Goal: Find specific page/section: Find specific page/section

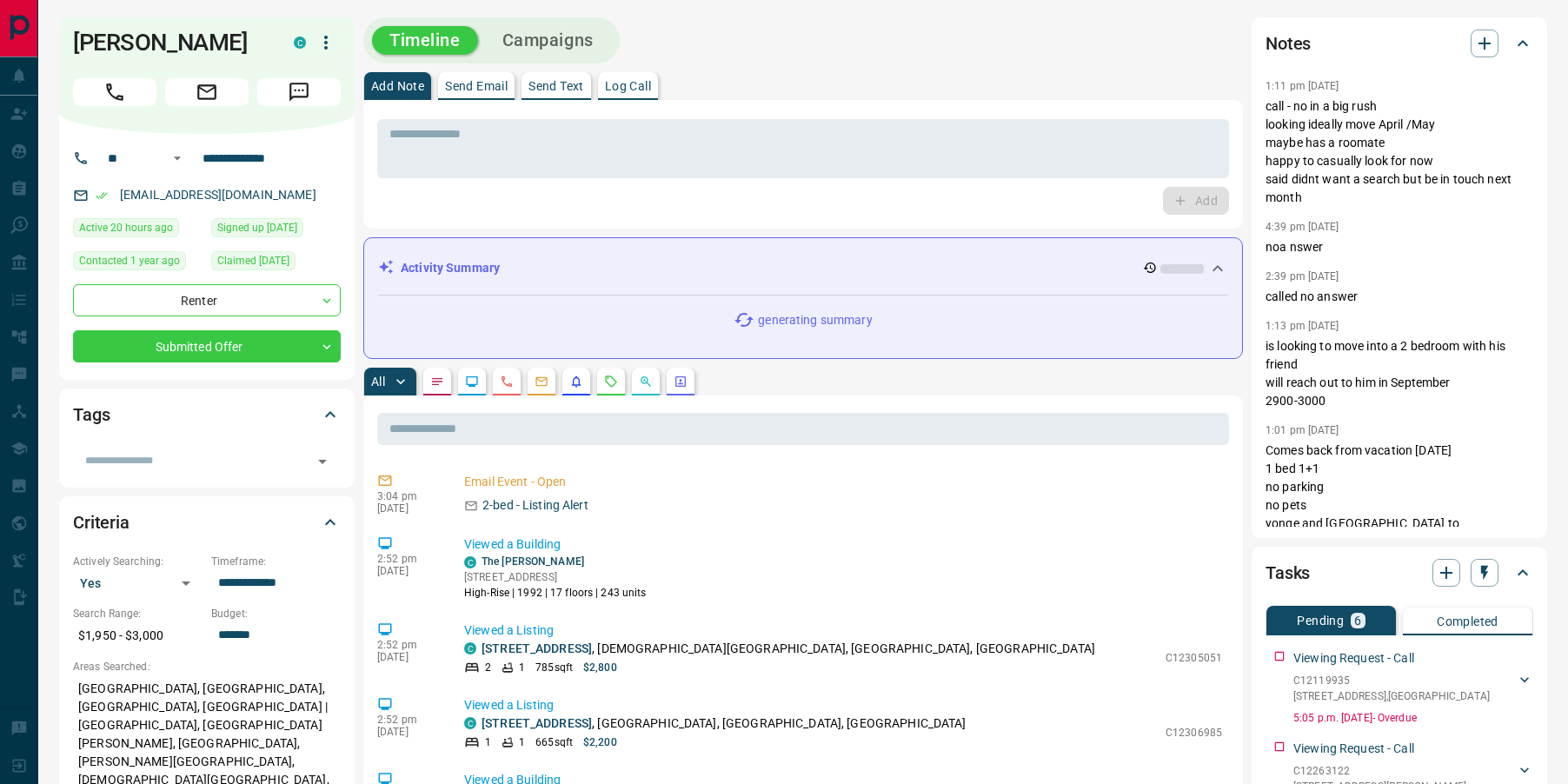
click at [614, 384] on icon "Requests" at bounding box center [611, 381] width 14 height 14
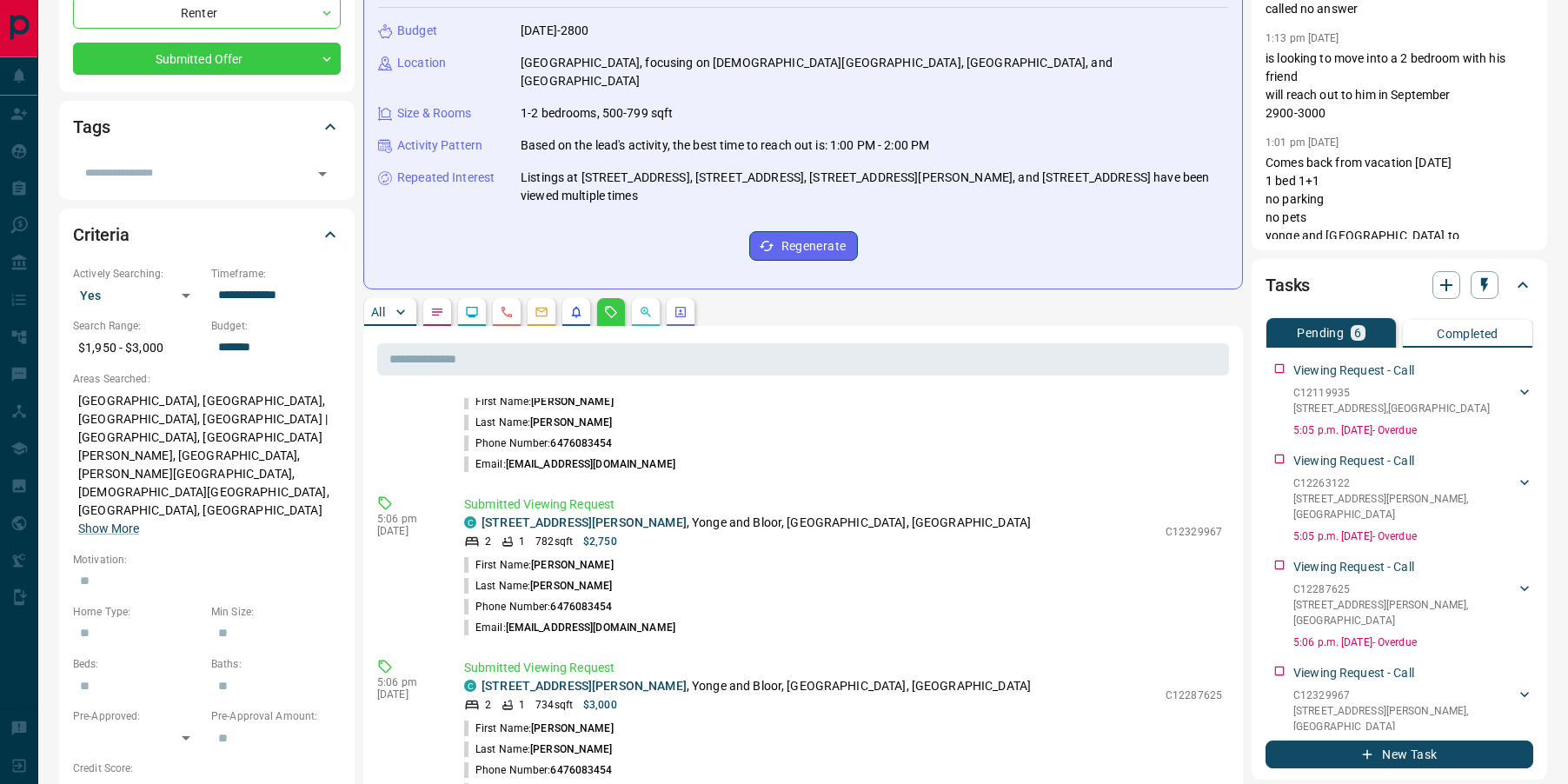
scroll to position [242, 0]
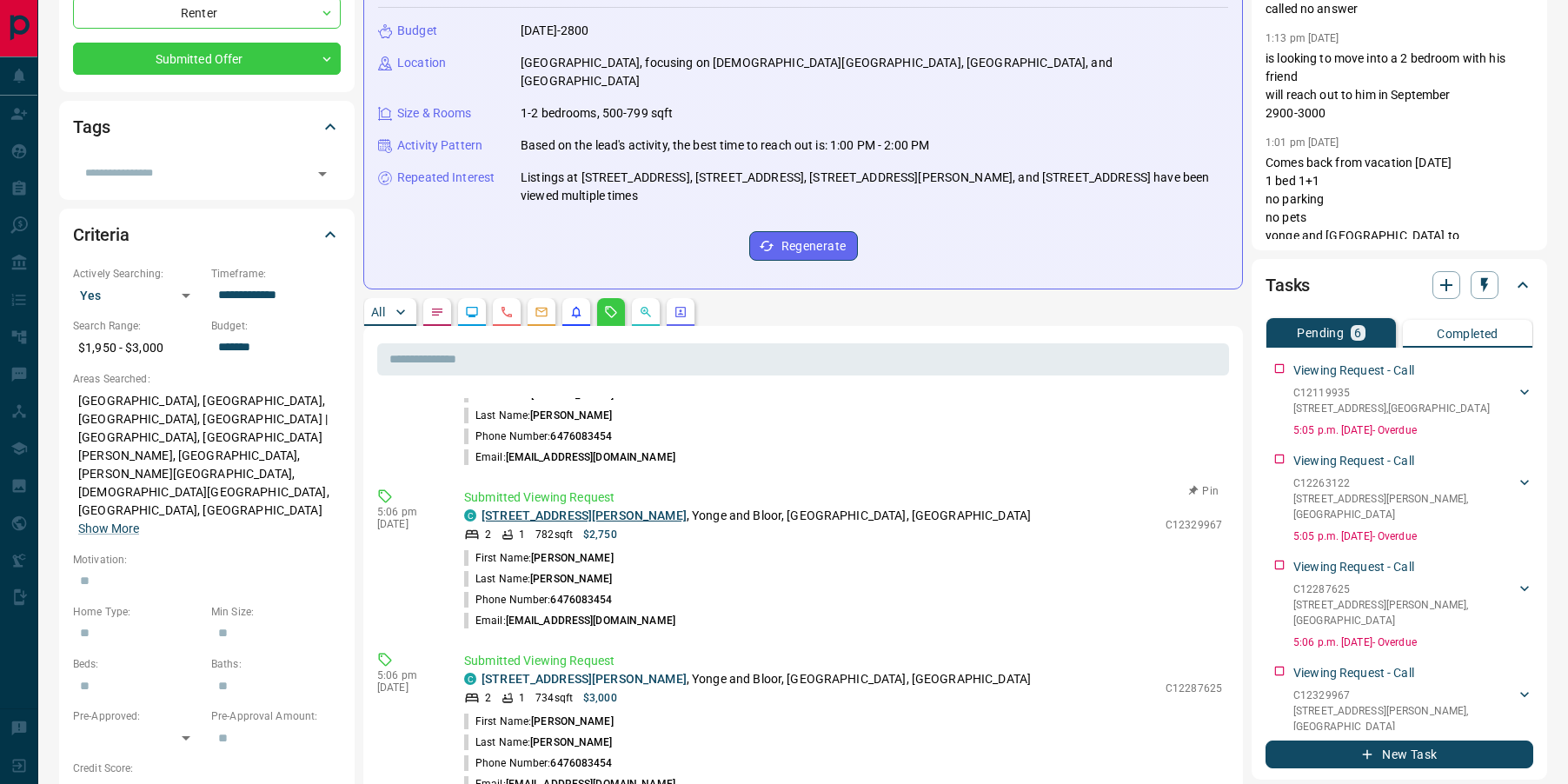
click at [574, 508] on link "[STREET_ADDRESS][PERSON_NAME]" at bounding box center [584, 515] width 205 height 14
click at [560, 672] on link "[STREET_ADDRESS][PERSON_NAME]" at bounding box center [584, 678] width 205 height 14
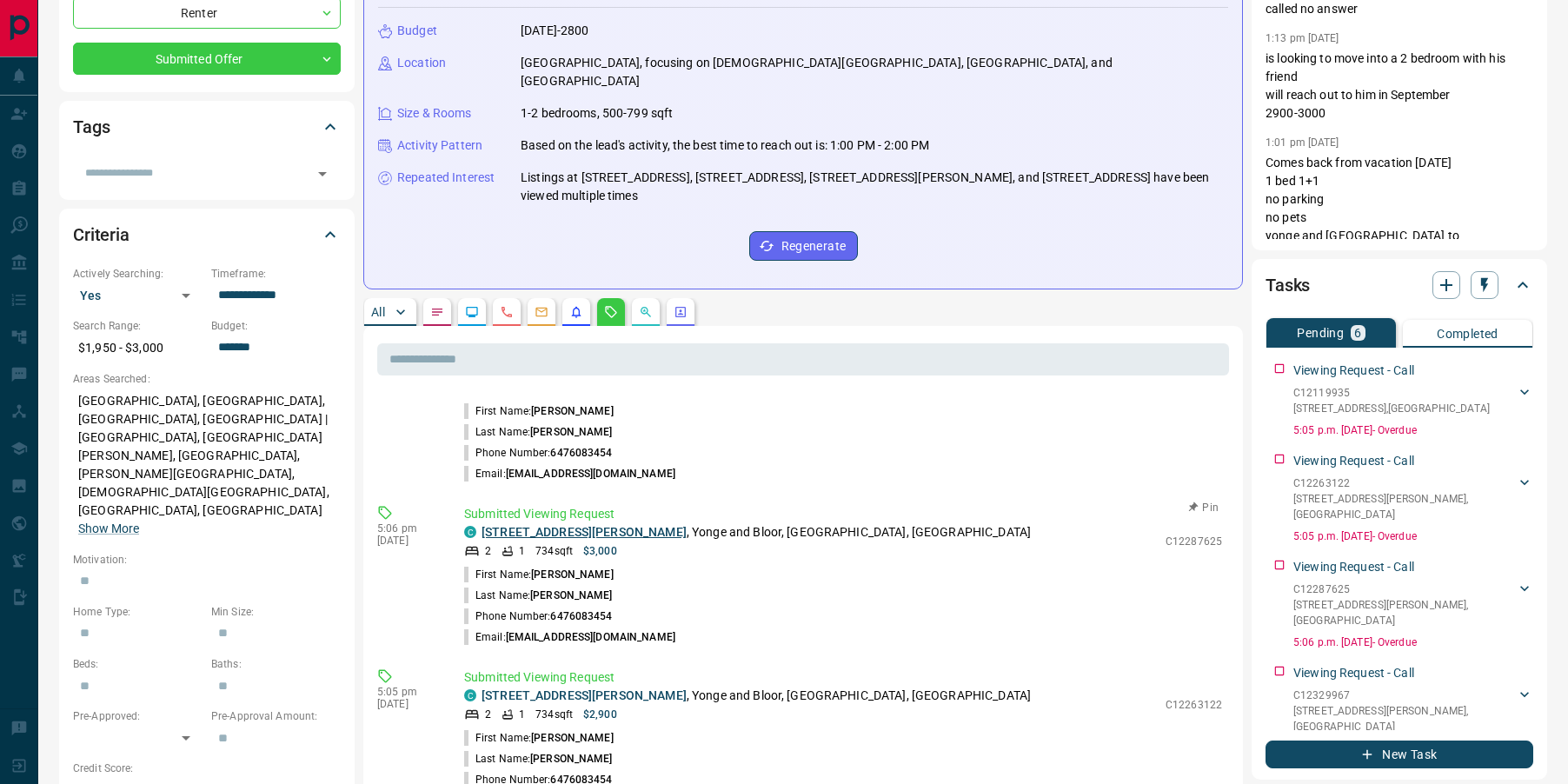
scroll to position [389, 0]
click at [551, 687] on link "[STREET_ADDRESS][PERSON_NAME]" at bounding box center [584, 693] width 205 height 14
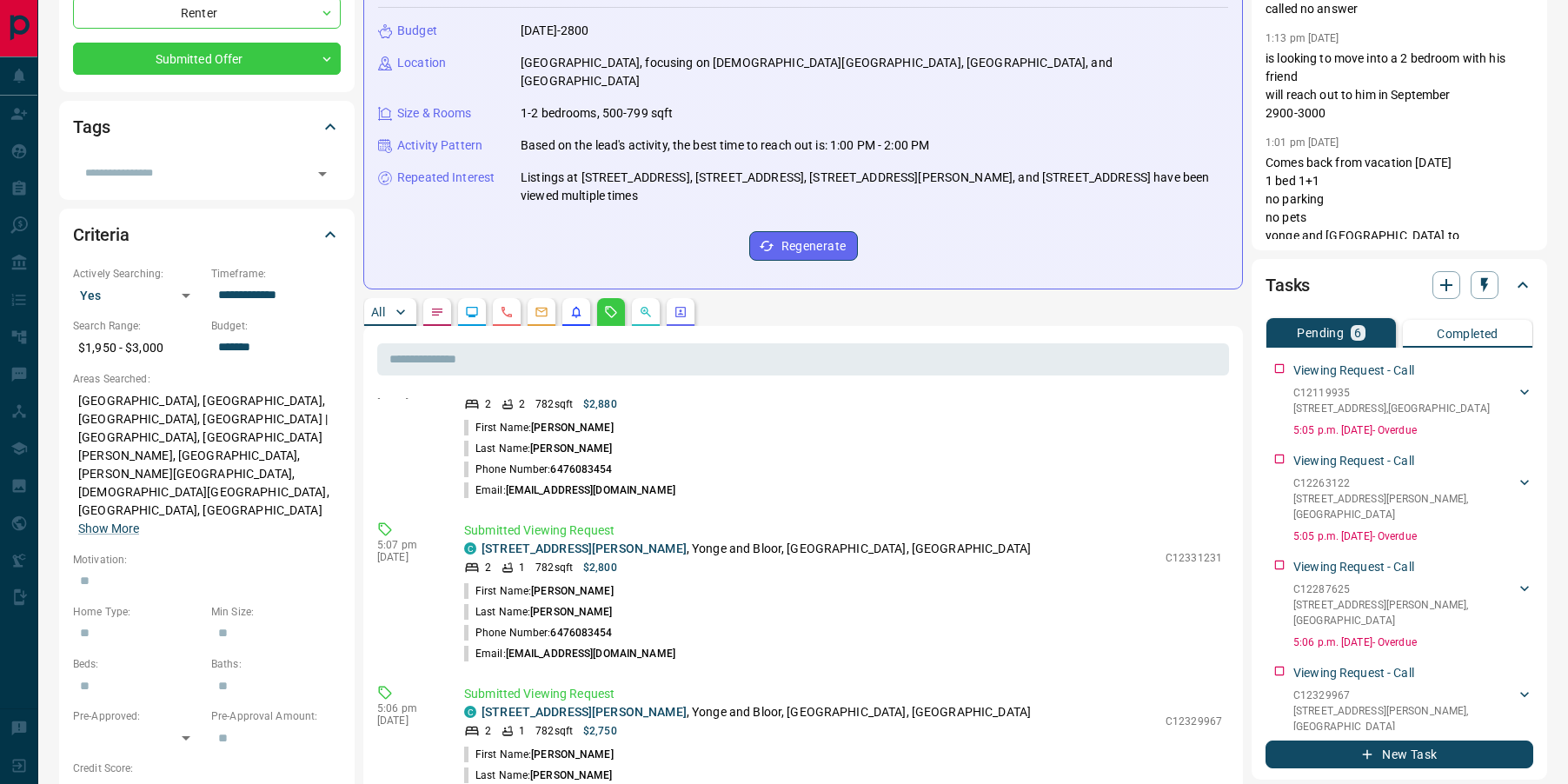
scroll to position [0, 0]
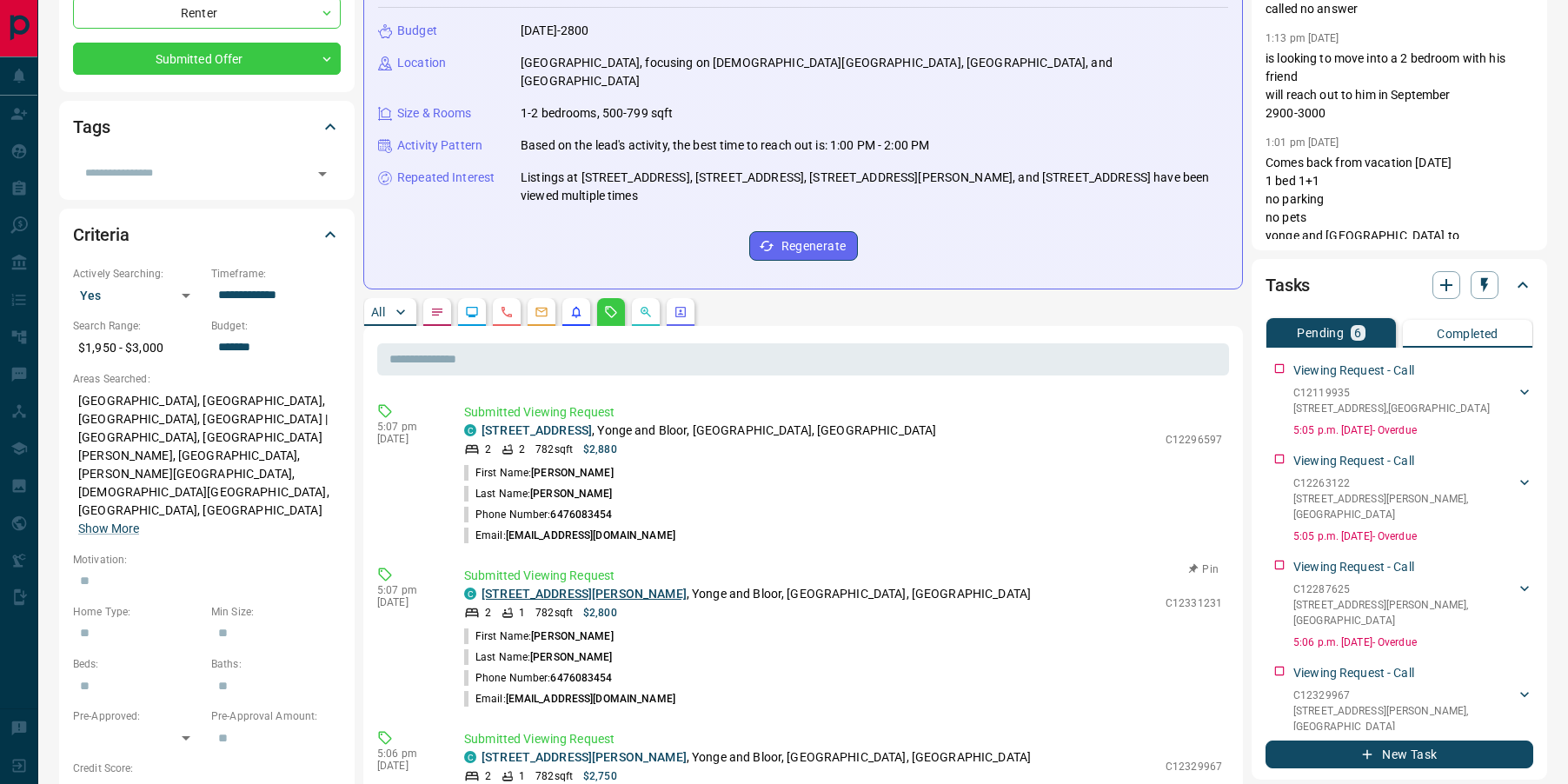
click at [560, 587] on link "[STREET_ADDRESS][PERSON_NAME]" at bounding box center [584, 593] width 205 height 14
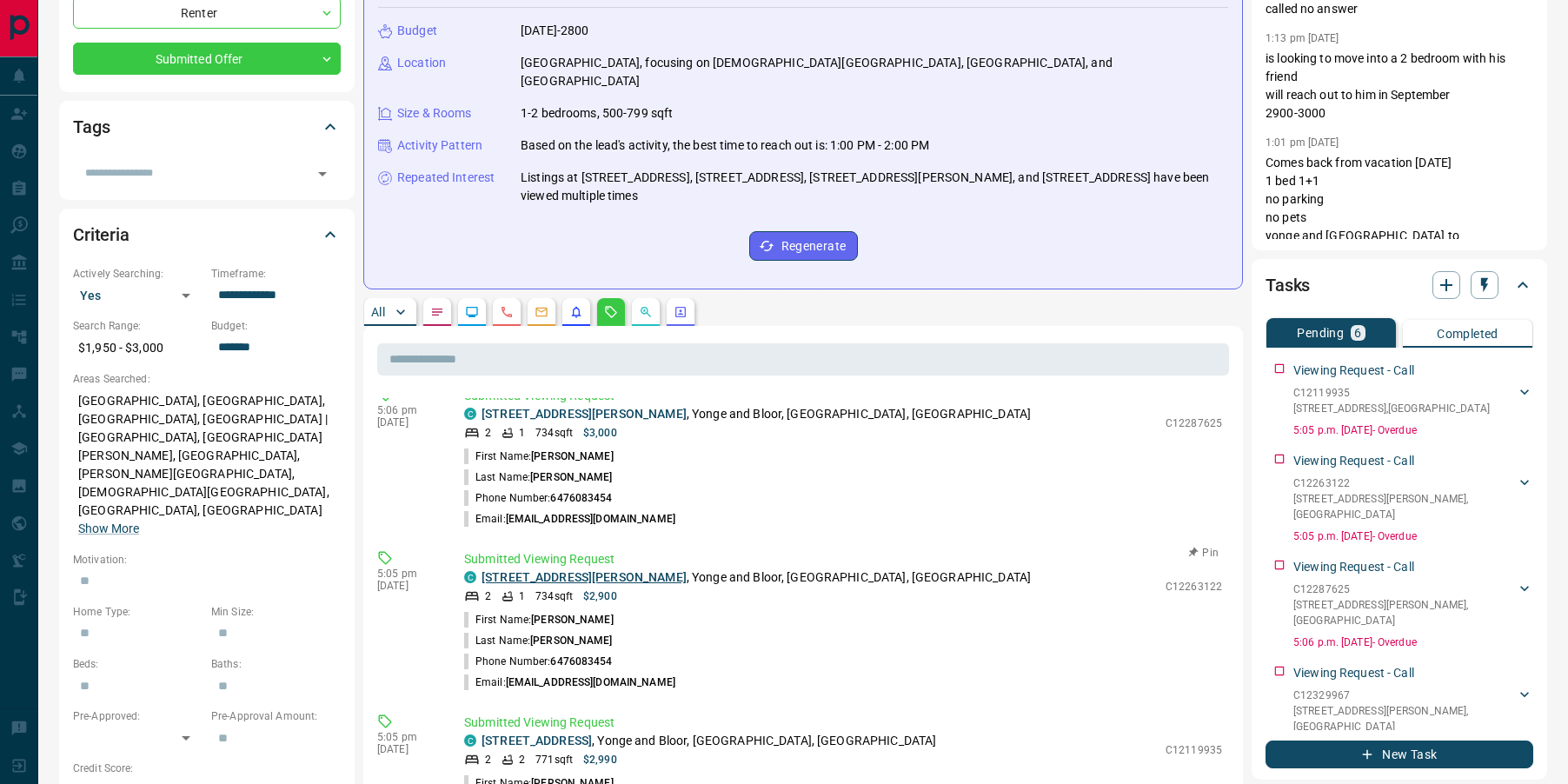
scroll to position [537, 0]
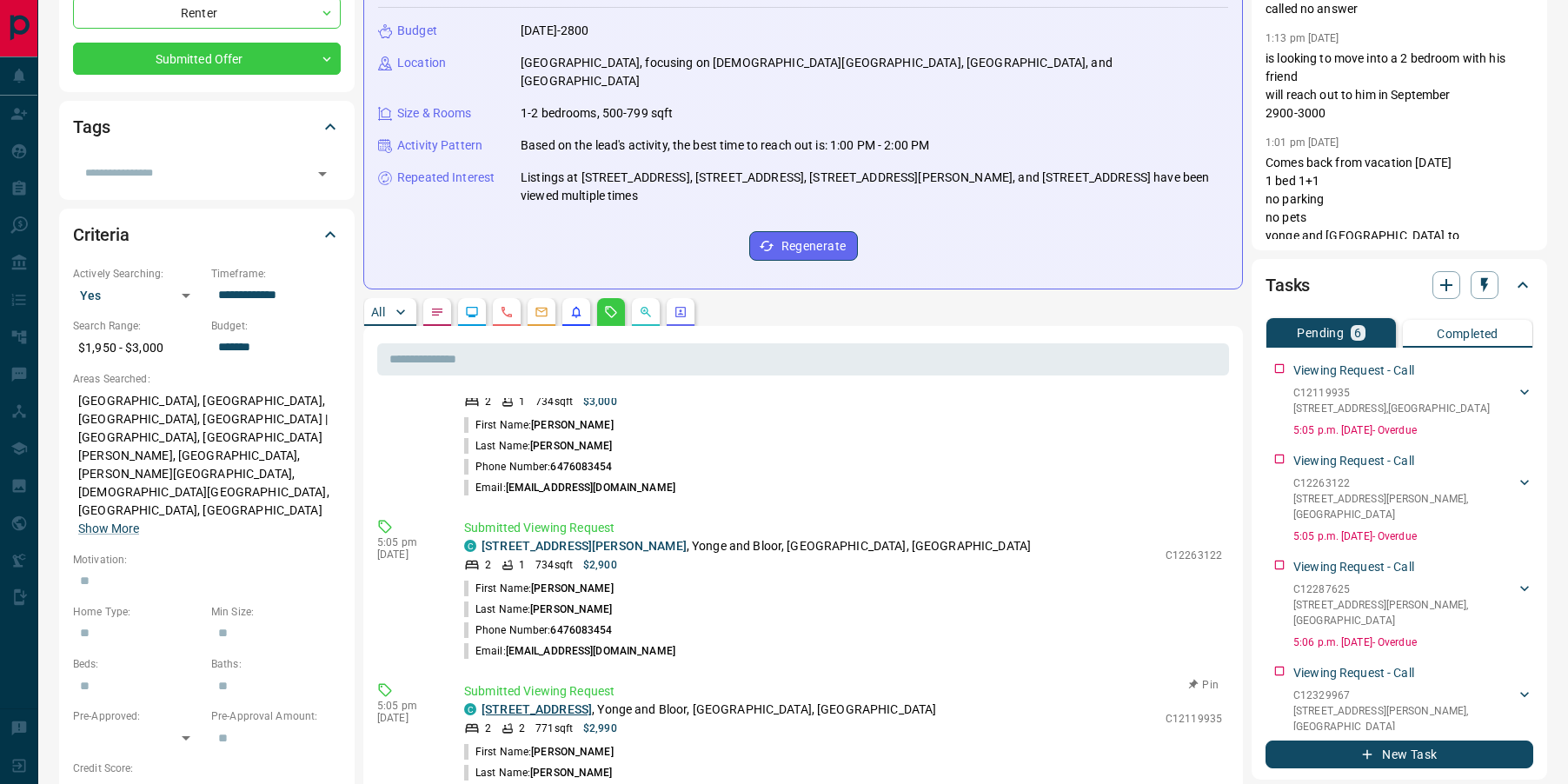
click at [528, 702] on link "[STREET_ADDRESS]" at bounding box center [537, 708] width 111 height 14
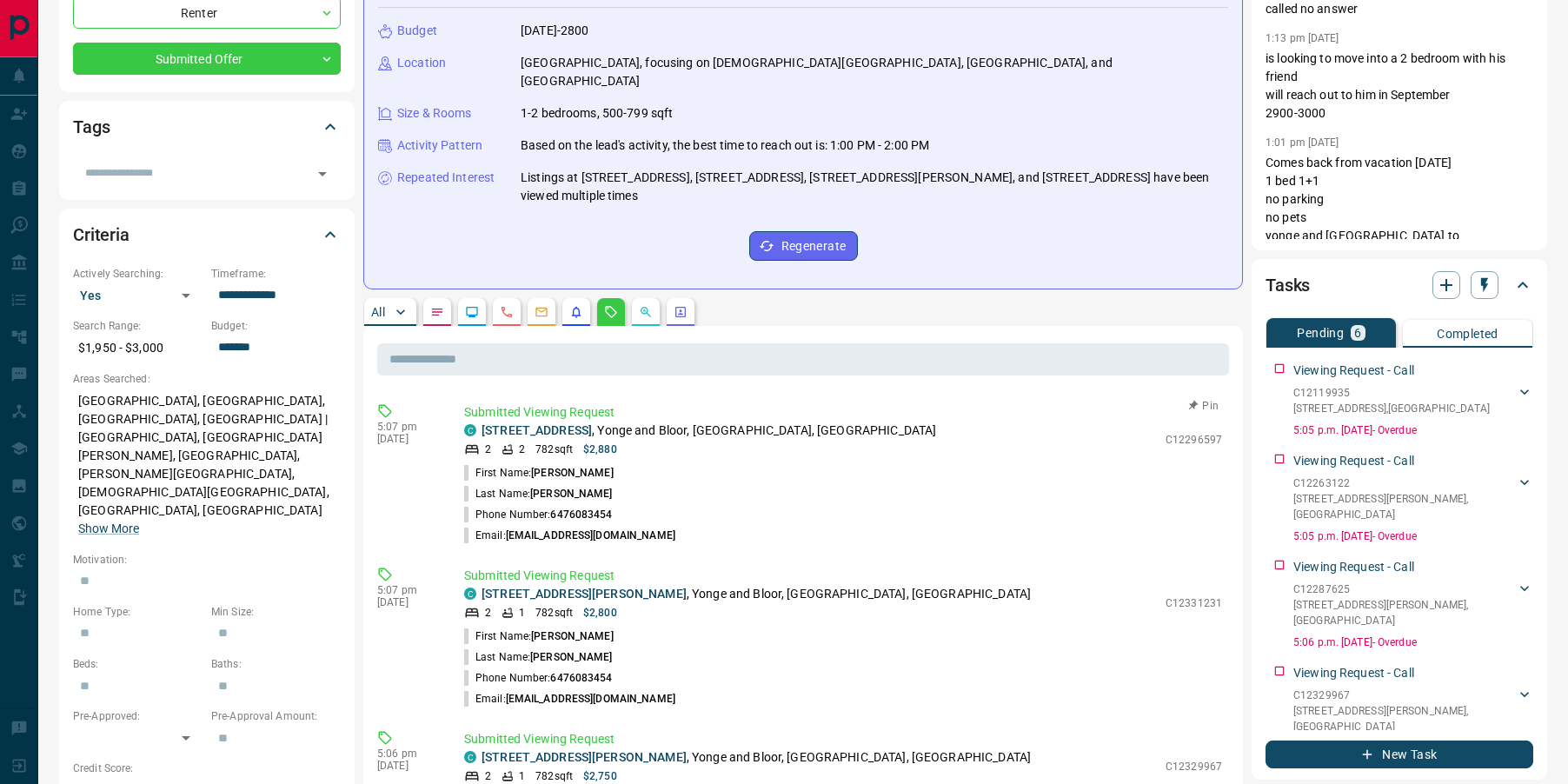
click at [559, 421] on p "[STREET_ADDRESS]" at bounding box center [709, 430] width 455 height 18
click at [556, 423] on link "[STREET_ADDRESS]" at bounding box center [537, 430] width 111 height 14
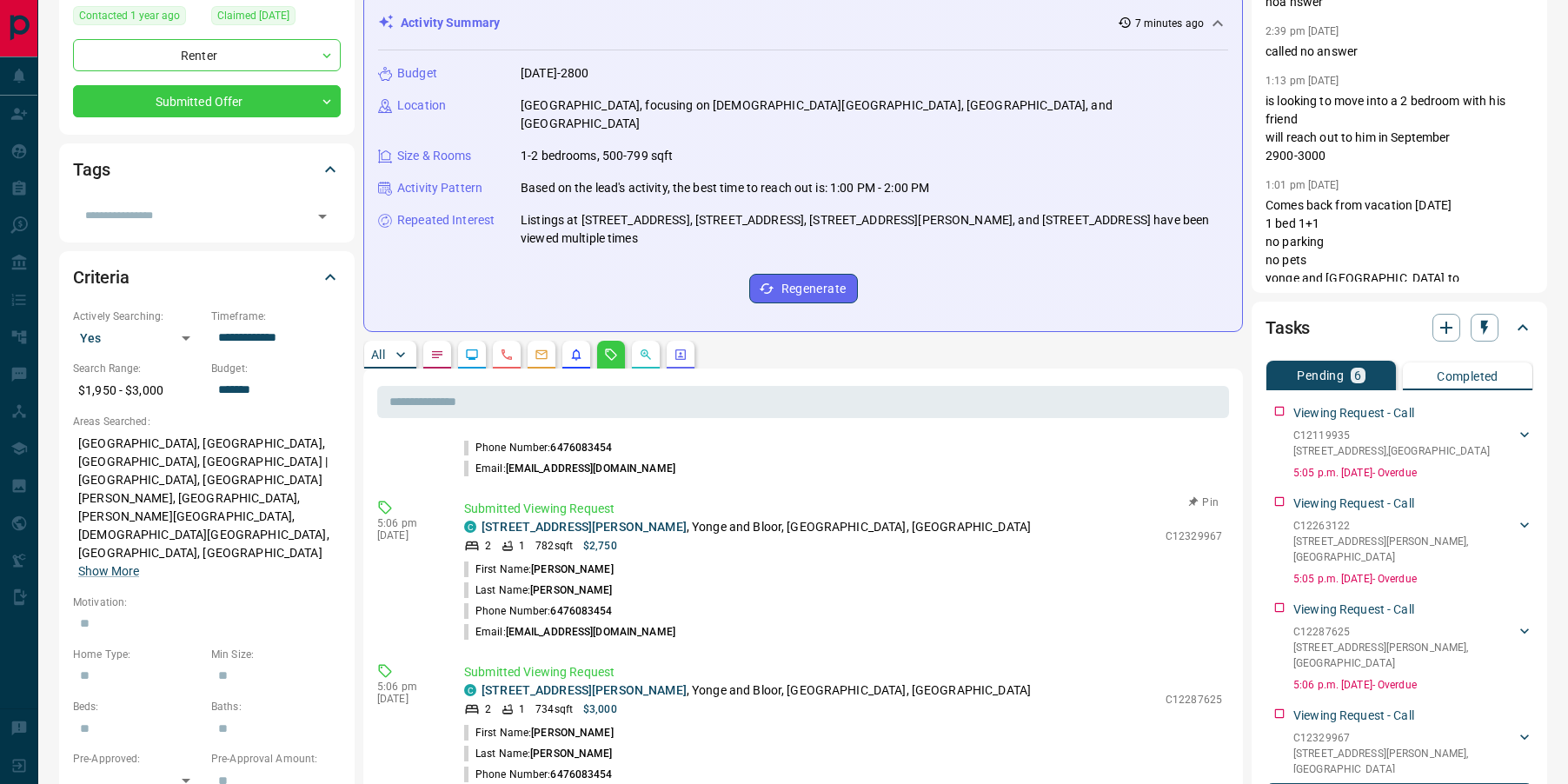
scroll to position [244, 0]
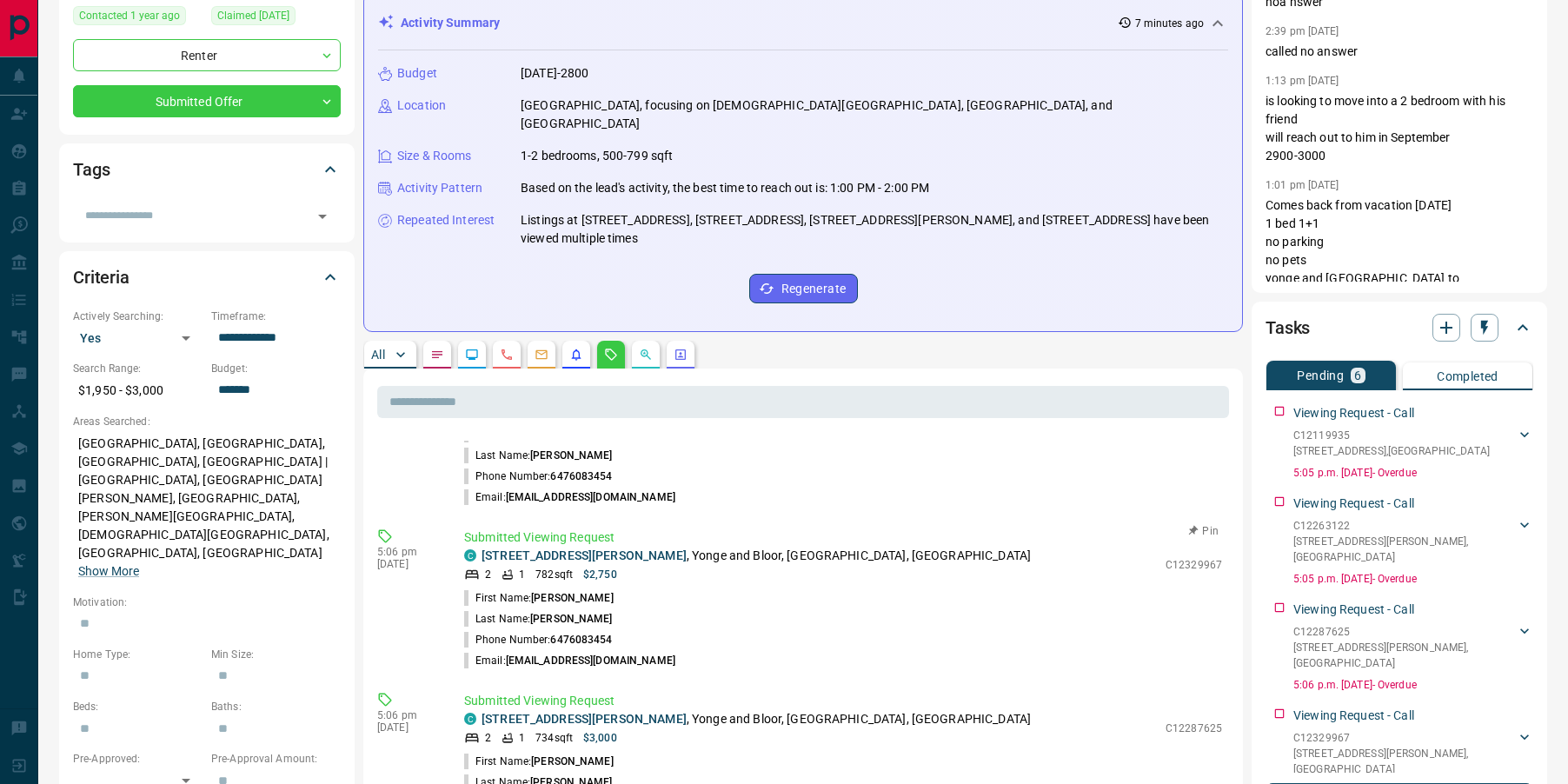
click at [568, 546] on p "[STREET_ADDRESS][PERSON_NAME][PERSON_NAME]" at bounding box center [756, 554] width 549 height 18
click at [567, 548] on link "[STREET_ADDRESS][PERSON_NAME]" at bounding box center [584, 554] width 205 height 14
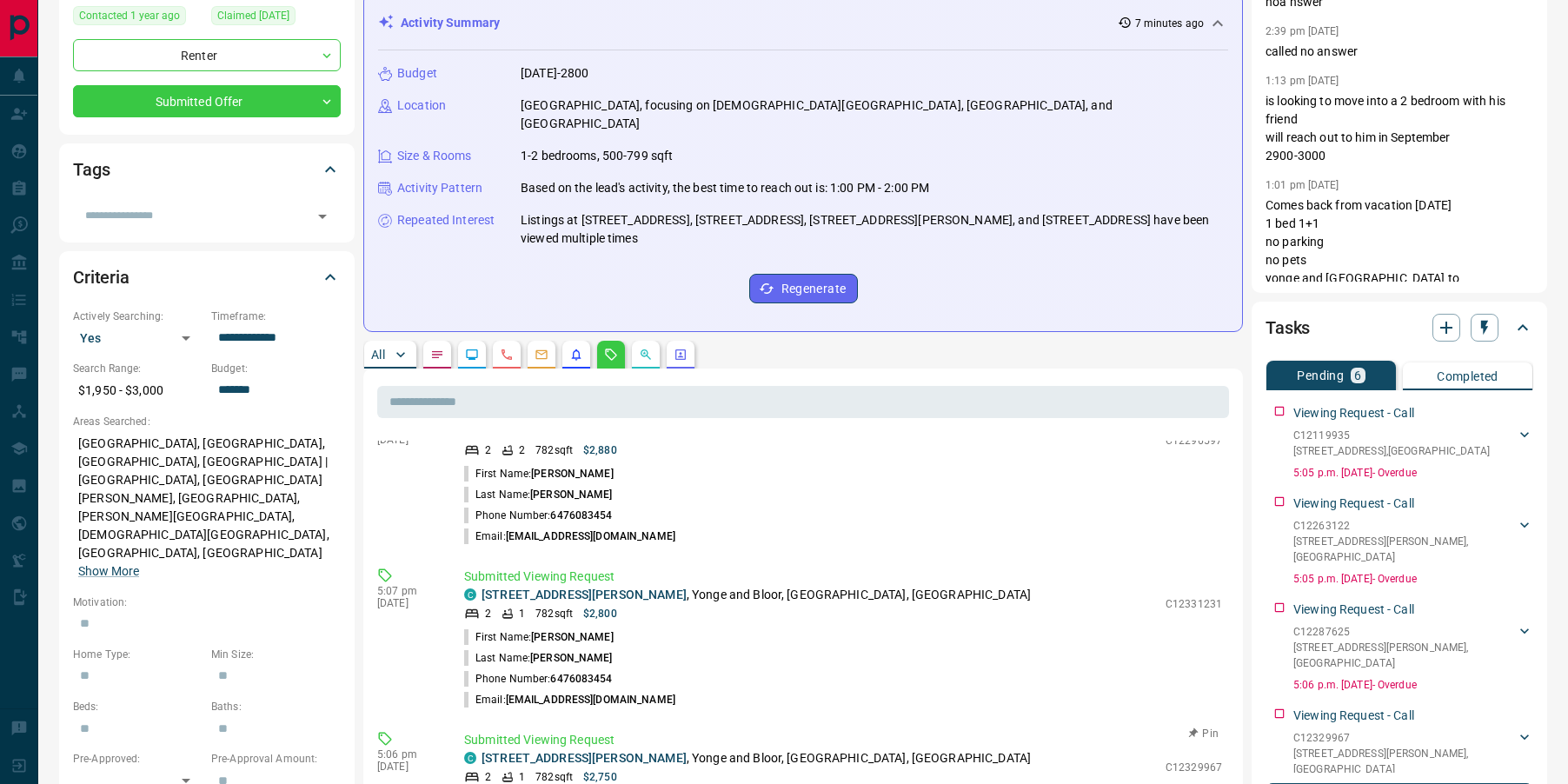
scroll to position [21, 0]
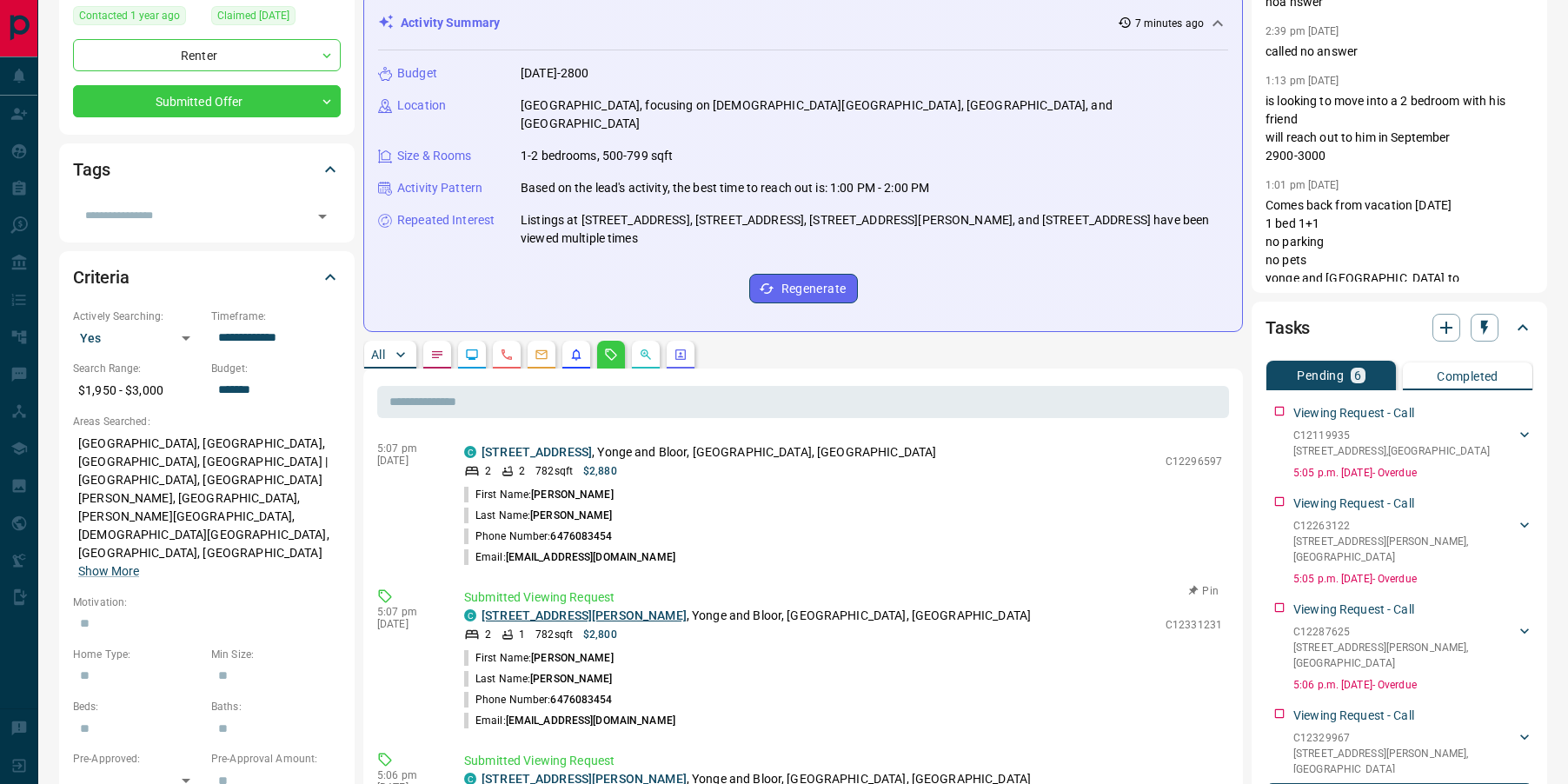
click at [549, 608] on link "[STREET_ADDRESS][PERSON_NAME]" at bounding box center [584, 615] width 205 height 14
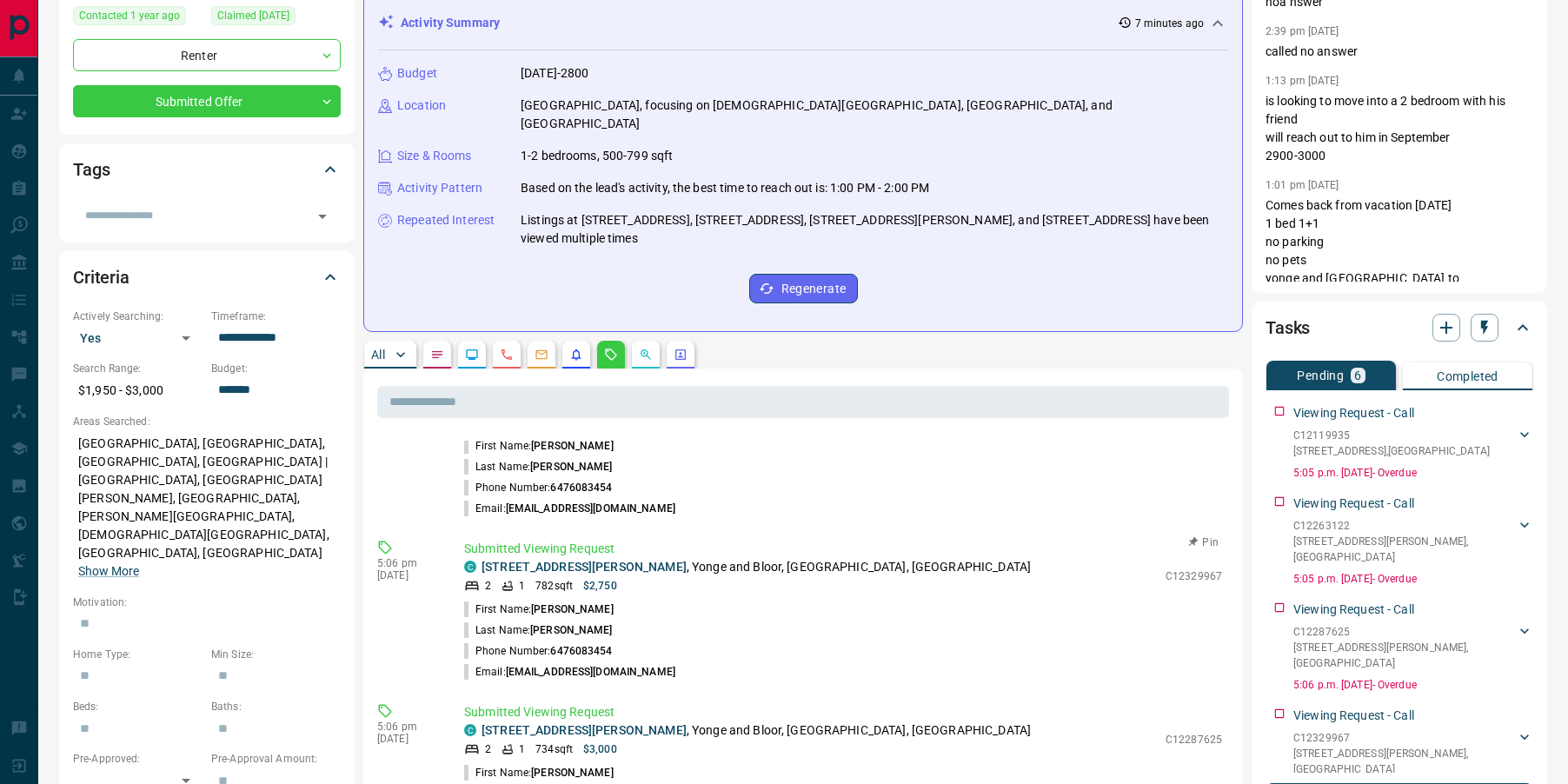
scroll to position [229, 0]
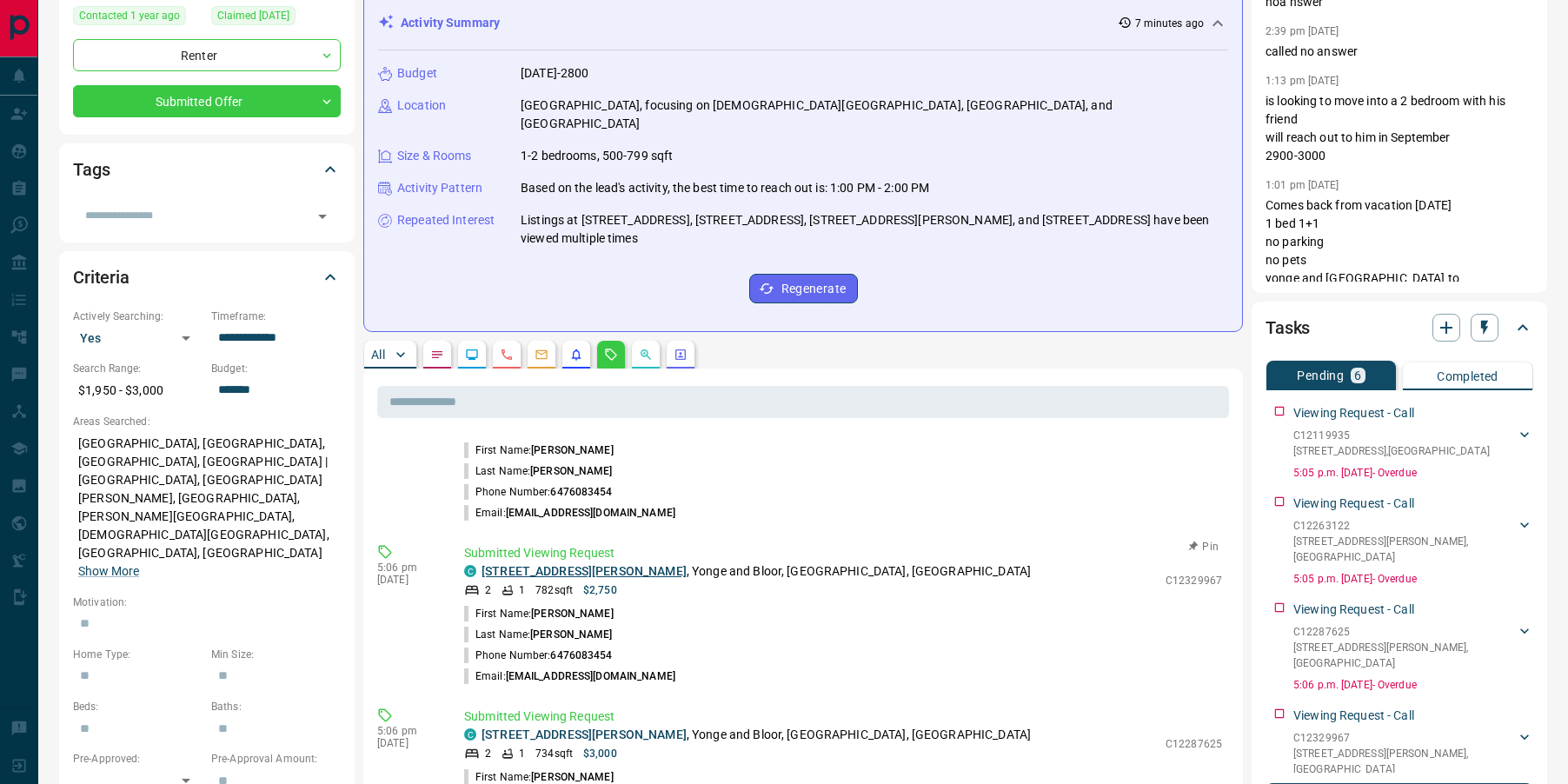
click at [545, 564] on link "[STREET_ADDRESS][PERSON_NAME]" at bounding box center [584, 571] width 205 height 14
click at [506, 727] on link "[STREET_ADDRESS][PERSON_NAME]" at bounding box center [584, 734] width 205 height 14
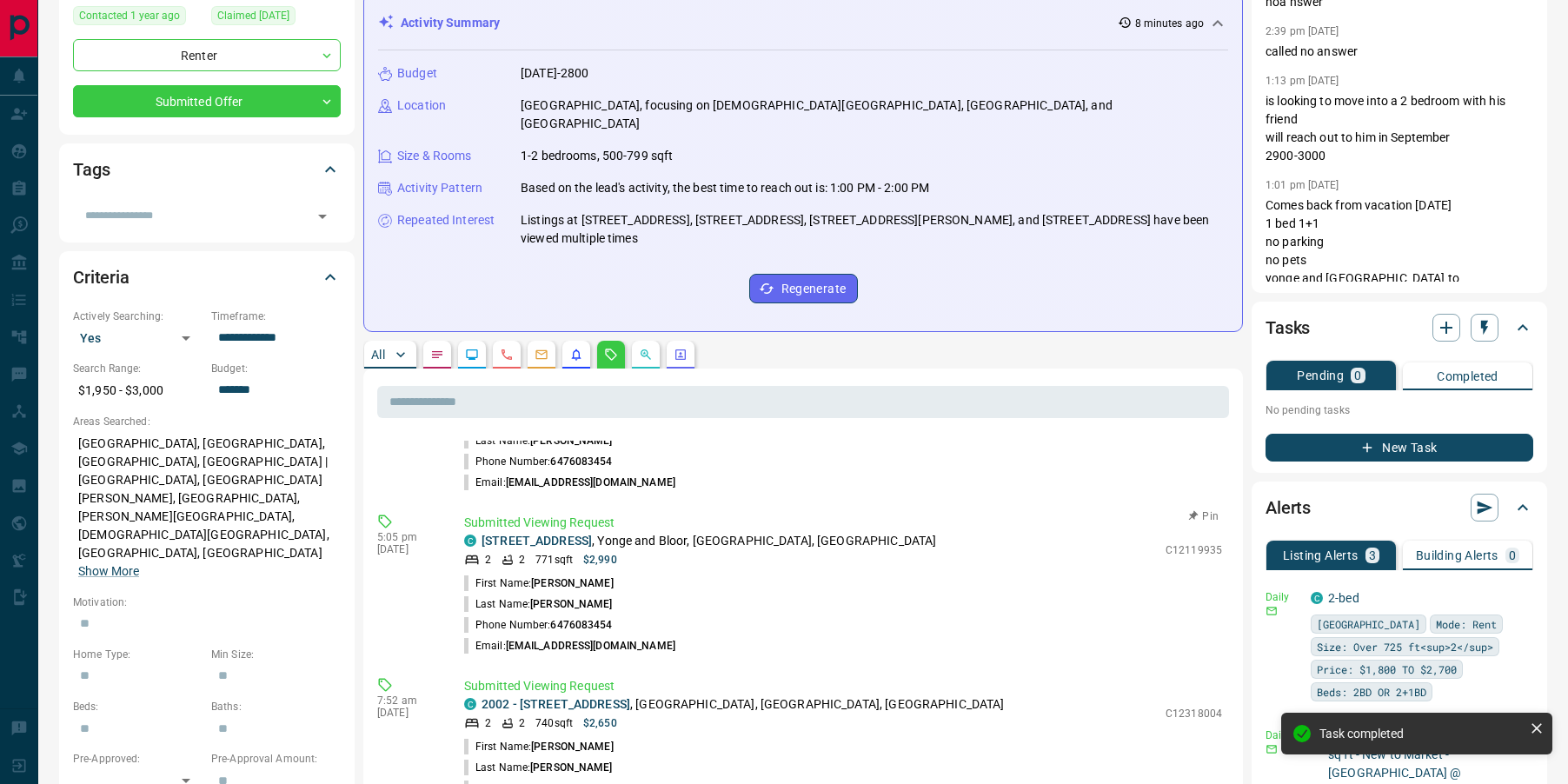
scroll to position [0, 0]
